Goal: Task Accomplishment & Management: Complete application form

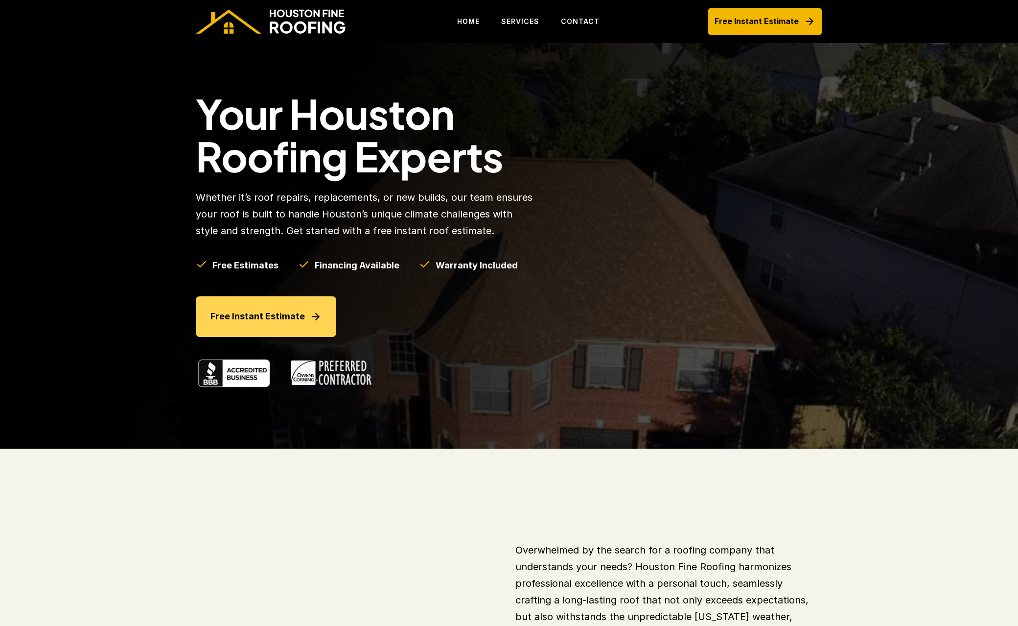
click at [270, 306] on link "Free Instant Estimate" at bounding box center [266, 316] width 140 height 41
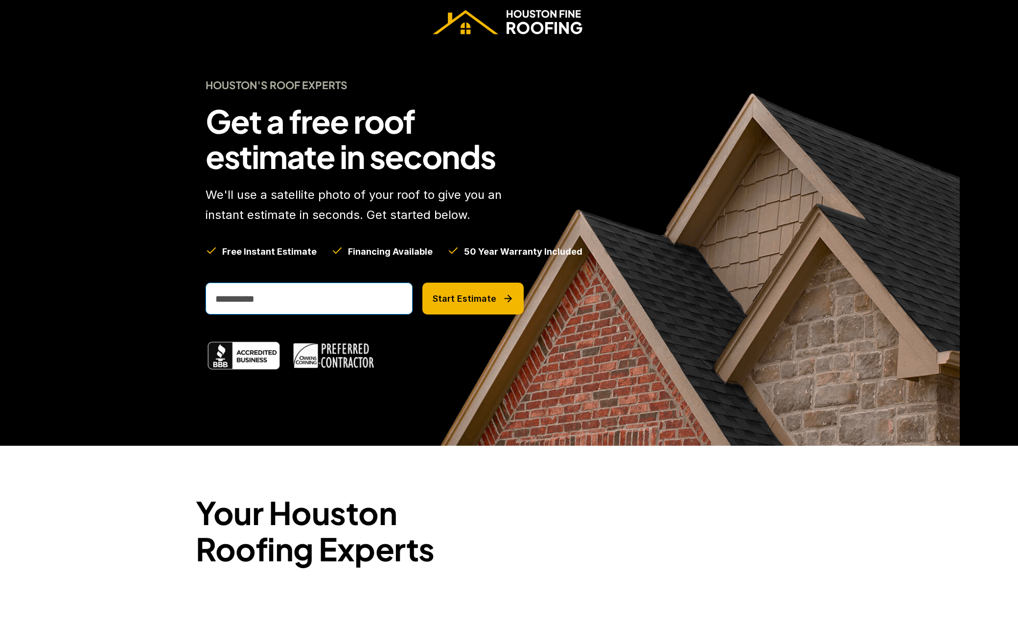
click at [227, 297] on input "email" at bounding box center [309, 298] width 207 height 32
type input "**********"
click at [481, 291] on button "Start Estimate" at bounding box center [472, 298] width 101 height 32
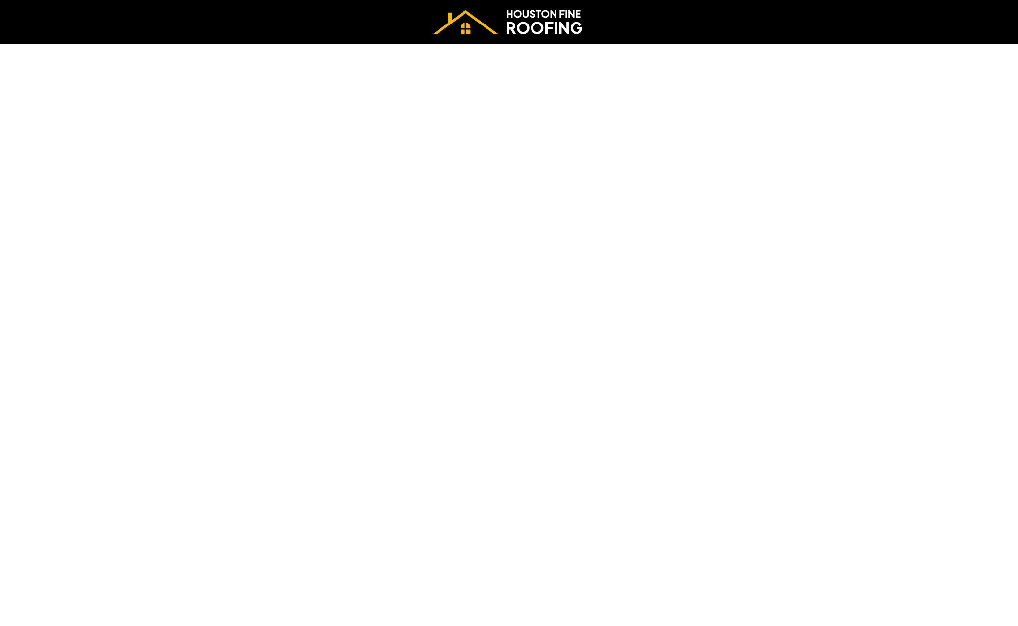
scroll to position [44, 0]
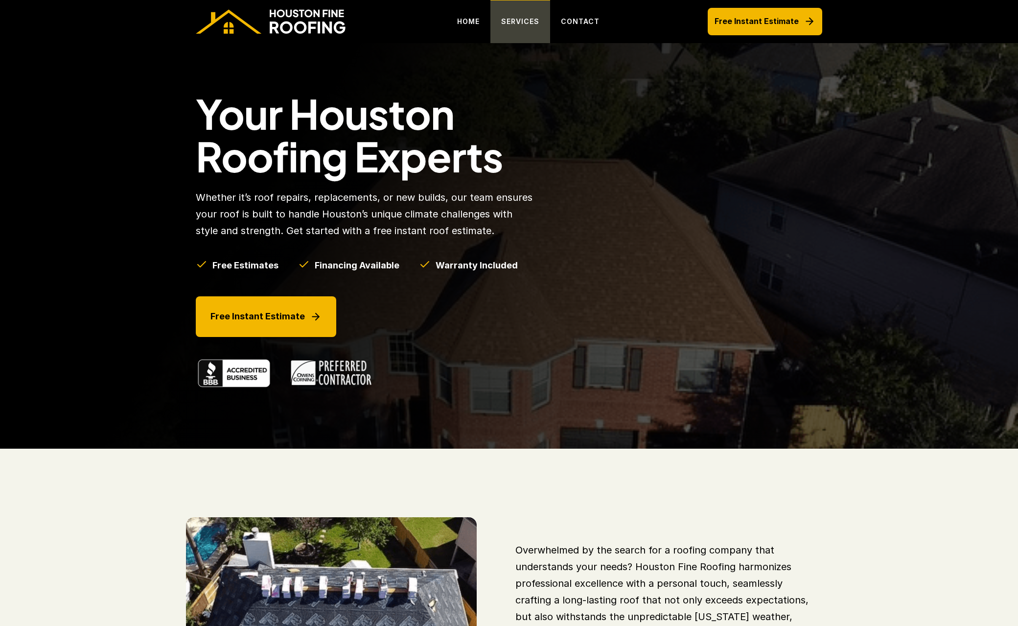
click at [519, 23] on p "SERVICES" at bounding box center [520, 22] width 38 height 12
